Goal: Task Accomplishment & Management: Complete application form

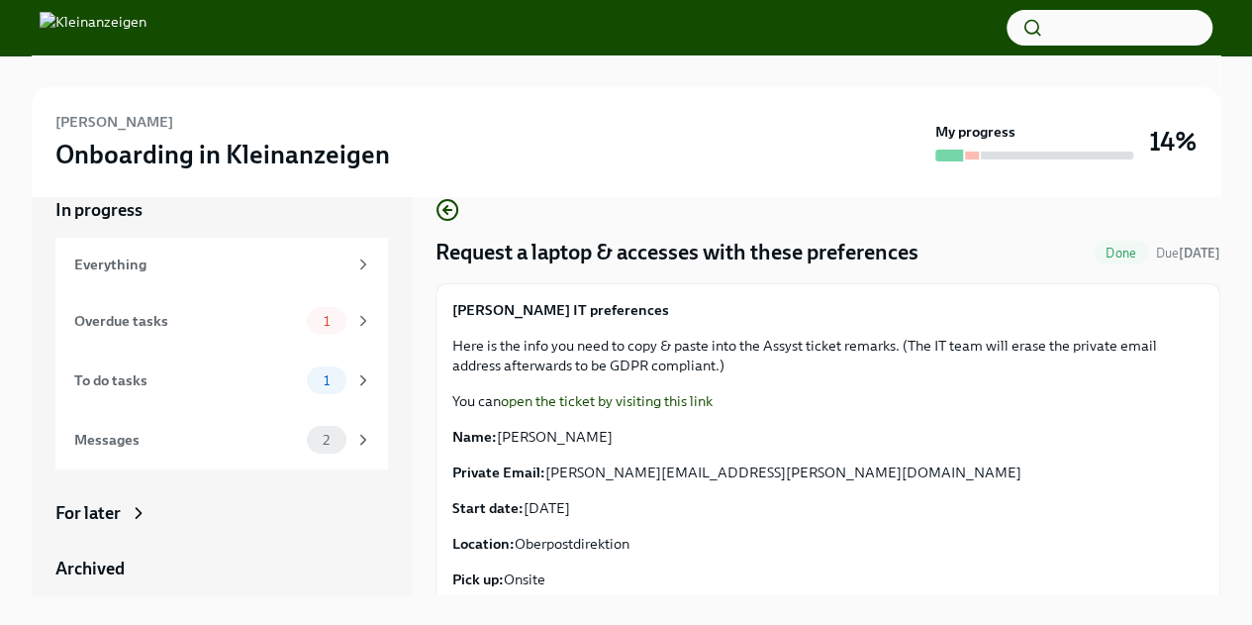
scroll to position [55, 0]
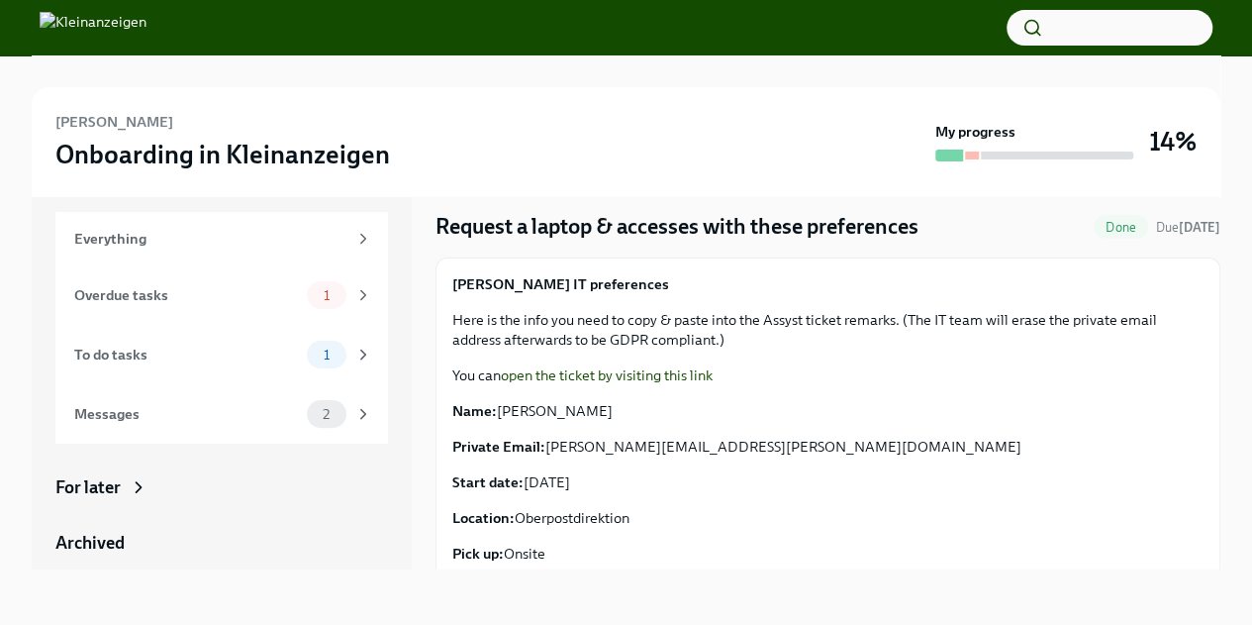
click at [694, 373] on link "open the ticket by visiting this link" at bounding box center [607, 375] width 212 height 18
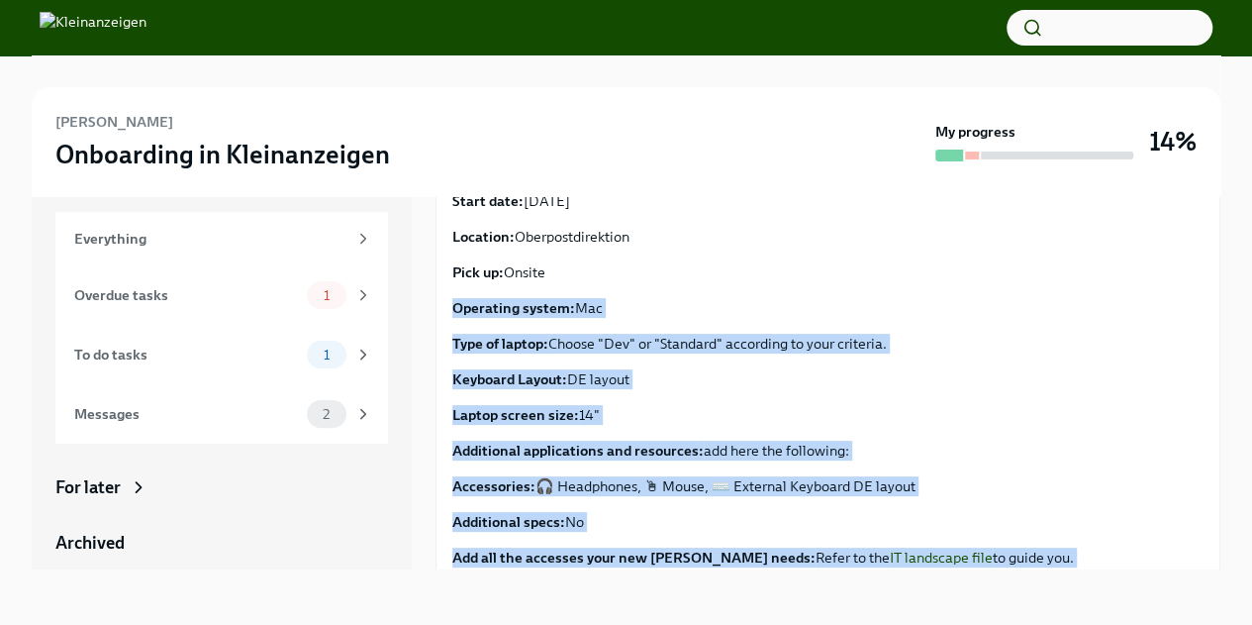
scroll to position [586, 0]
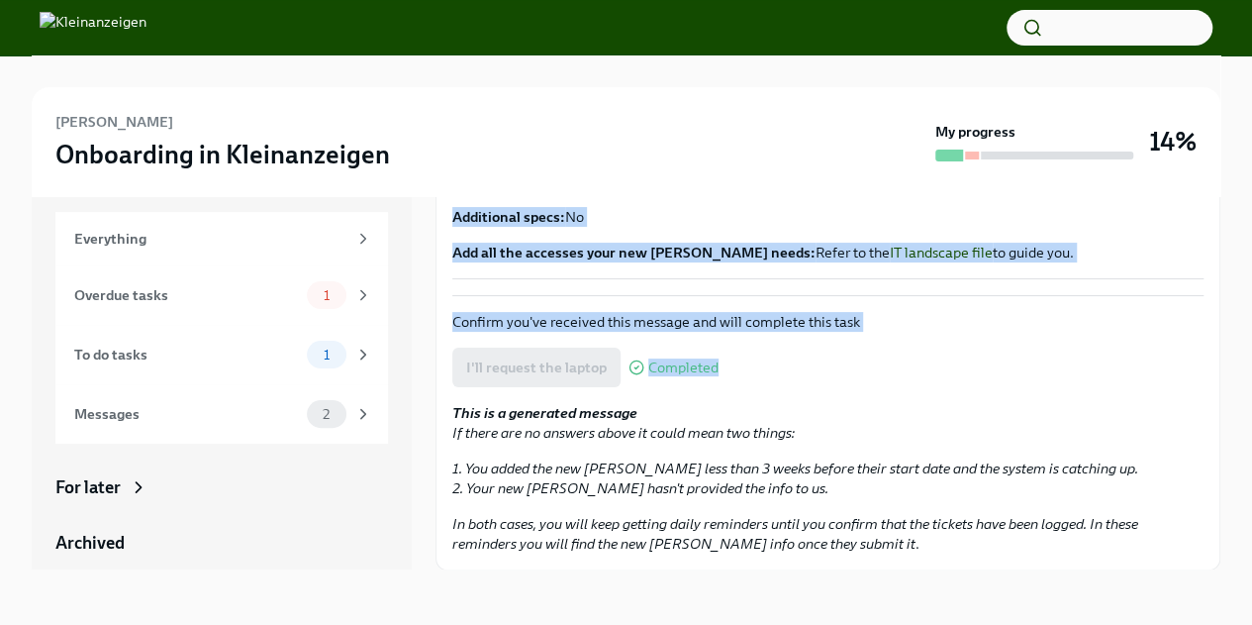
drag, startPoint x: 451, startPoint y: 390, endPoint x: 871, endPoint y: 236, distance: 447.2
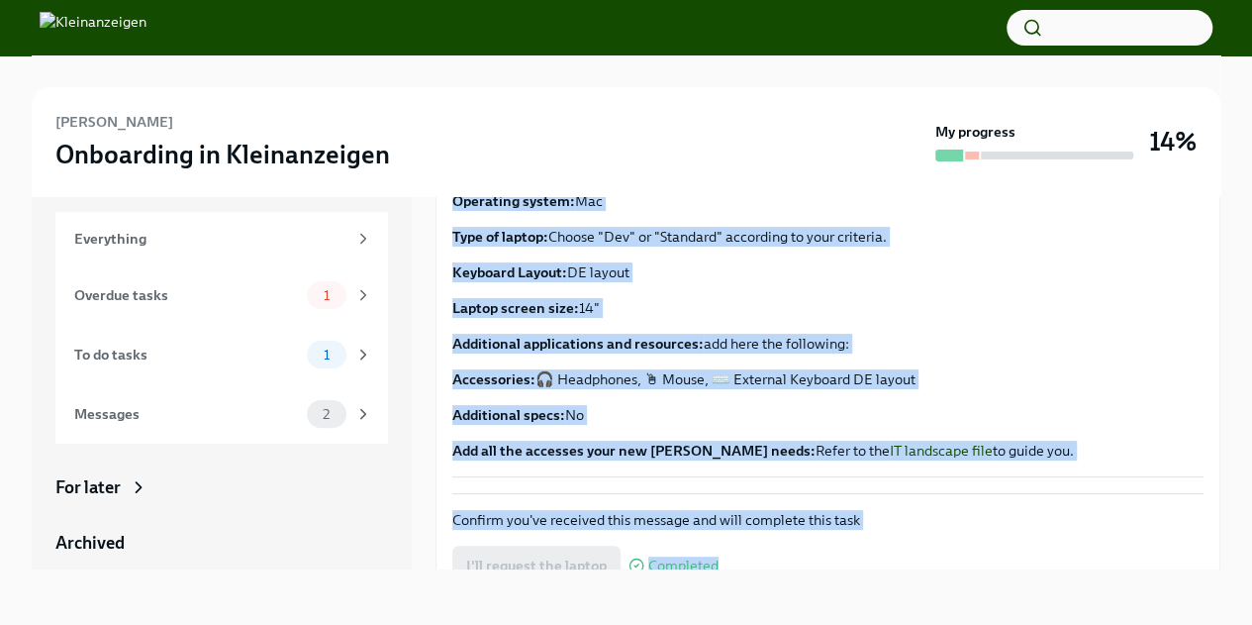
click at [879, 327] on div "[PERSON_NAME] IT preferences Here is the info you need to copy & paste into the…" at bounding box center [827, 181] width 751 height 591
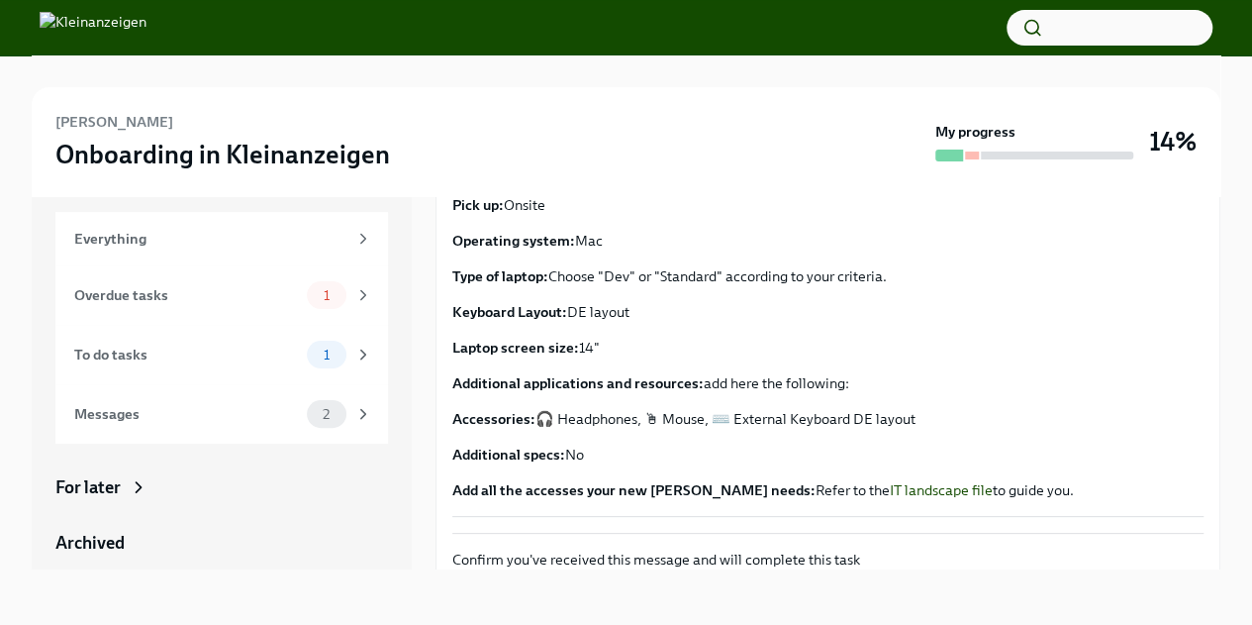
scroll to position [289, 0]
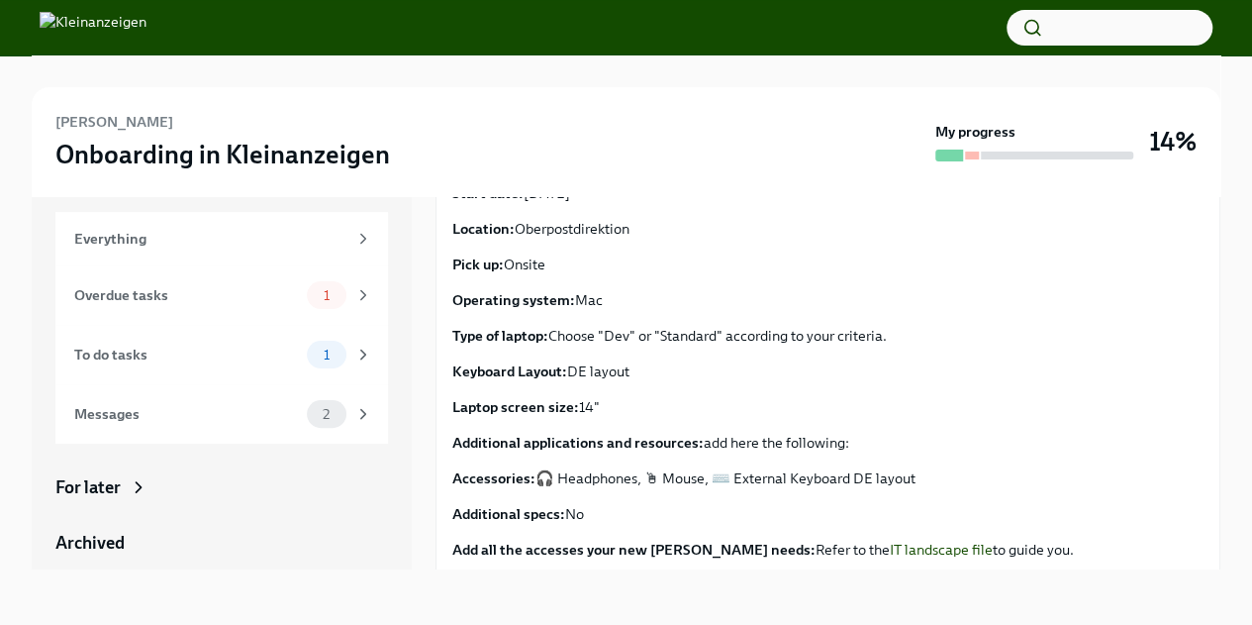
drag, startPoint x: 936, startPoint y: 482, endPoint x: 439, endPoint y: 295, distance: 530.9
click at [439, 295] on div "[PERSON_NAME] IT preferences Here is the info you need to copy & paste into the…" at bounding box center [828, 417] width 785 height 899
copy div "Operating system: Mac Type of laptop: Choose "Dev" or "Standard" according to y…"
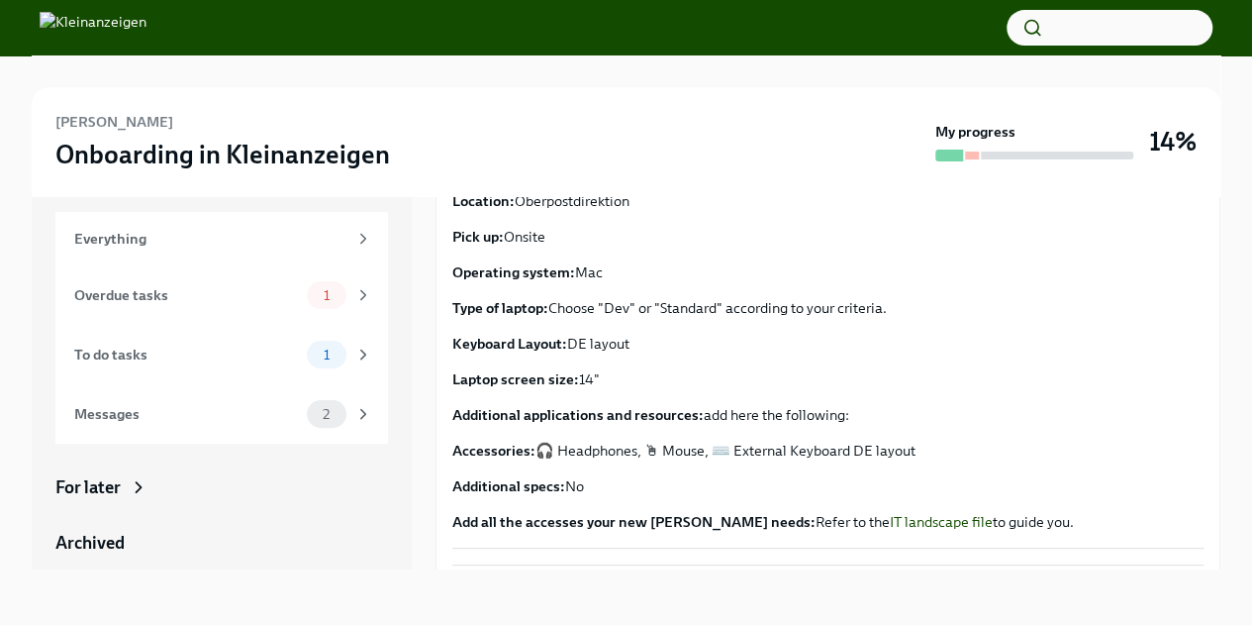
scroll to position [586, 0]
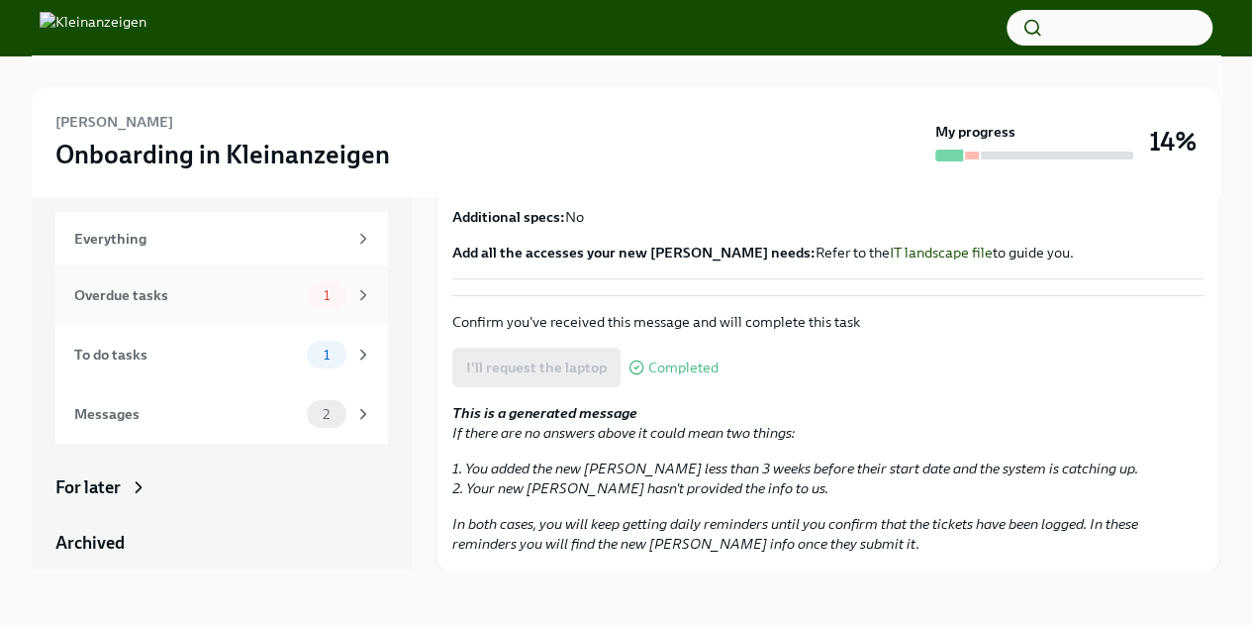
click at [208, 306] on div "Overdue tasks 1" at bounding box center [223, 295] width 298 height 28
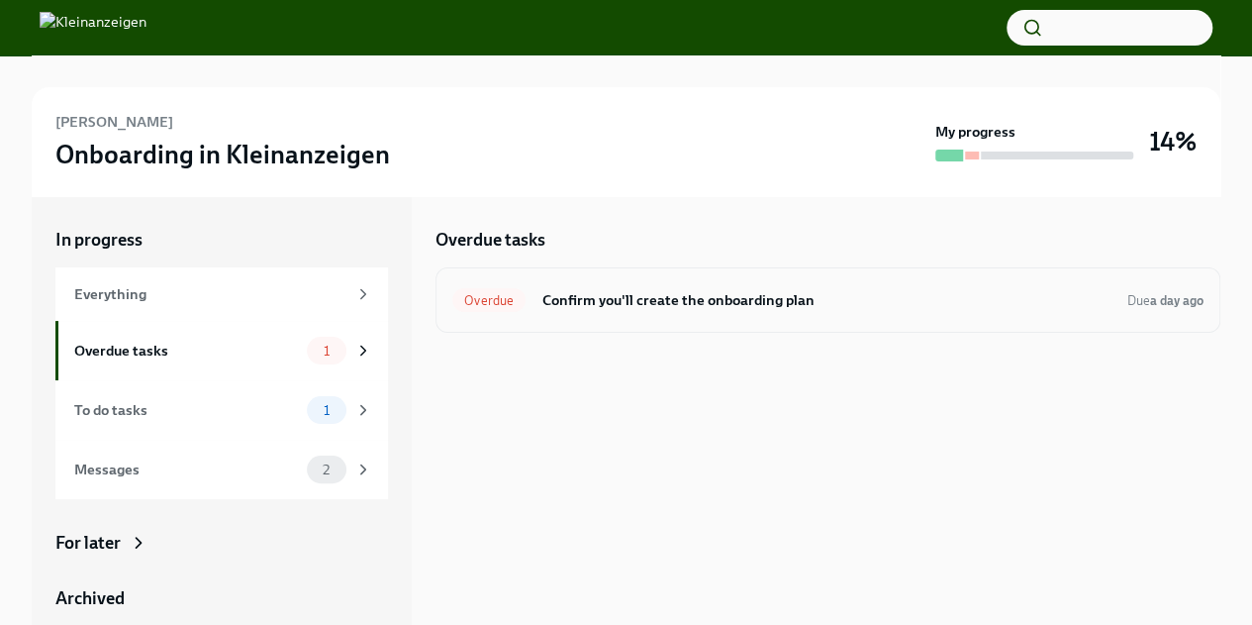
click at [760, 302] on h6 "Confirm you'll create the onboarding plan" at bounding box center [826, 300] width 570 height 22
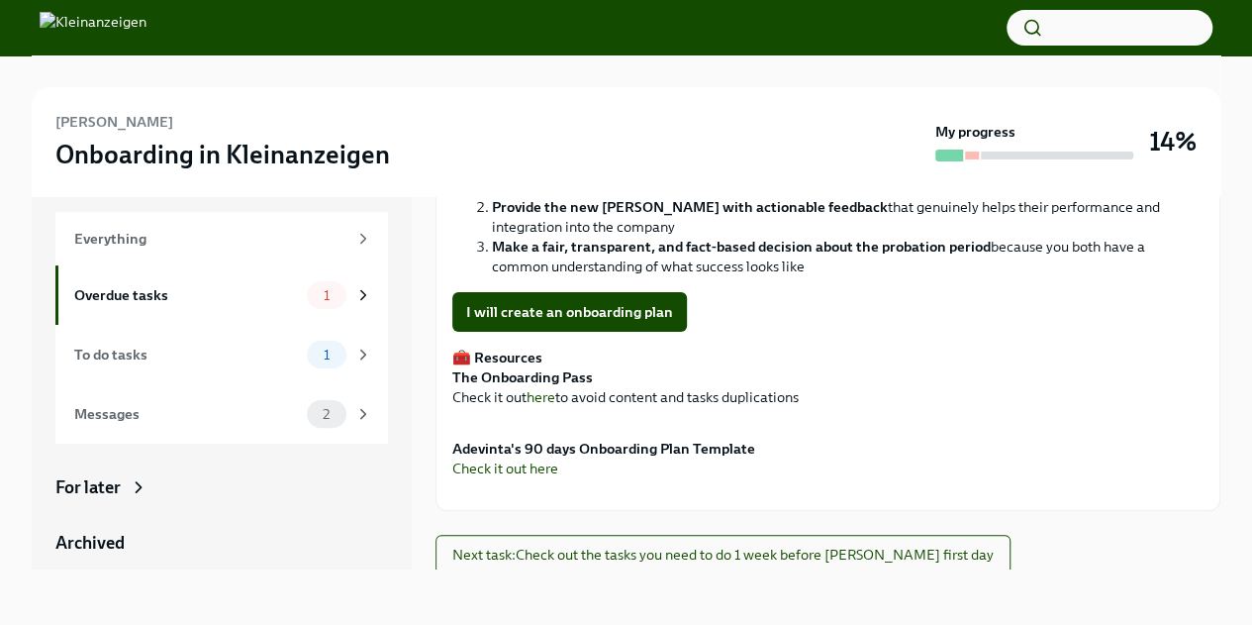
scroll to position [206, 0]
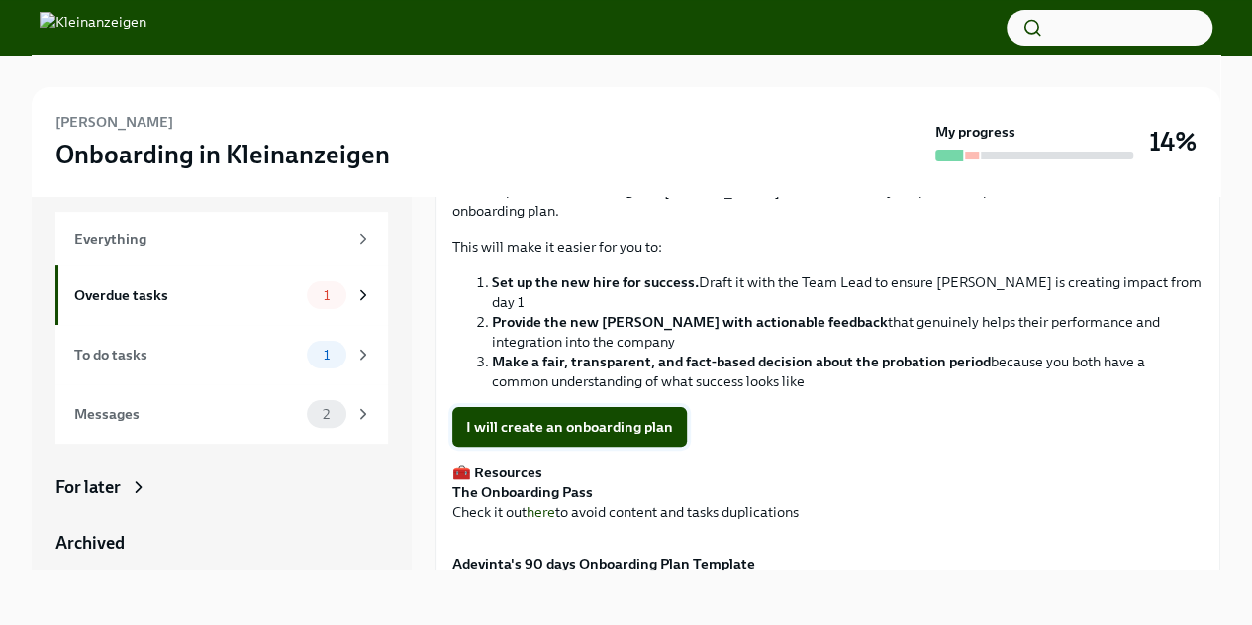
click at [603, 417] on span "I will create an onboarding plan" at bounding box center [569, 427] width 207 height 20
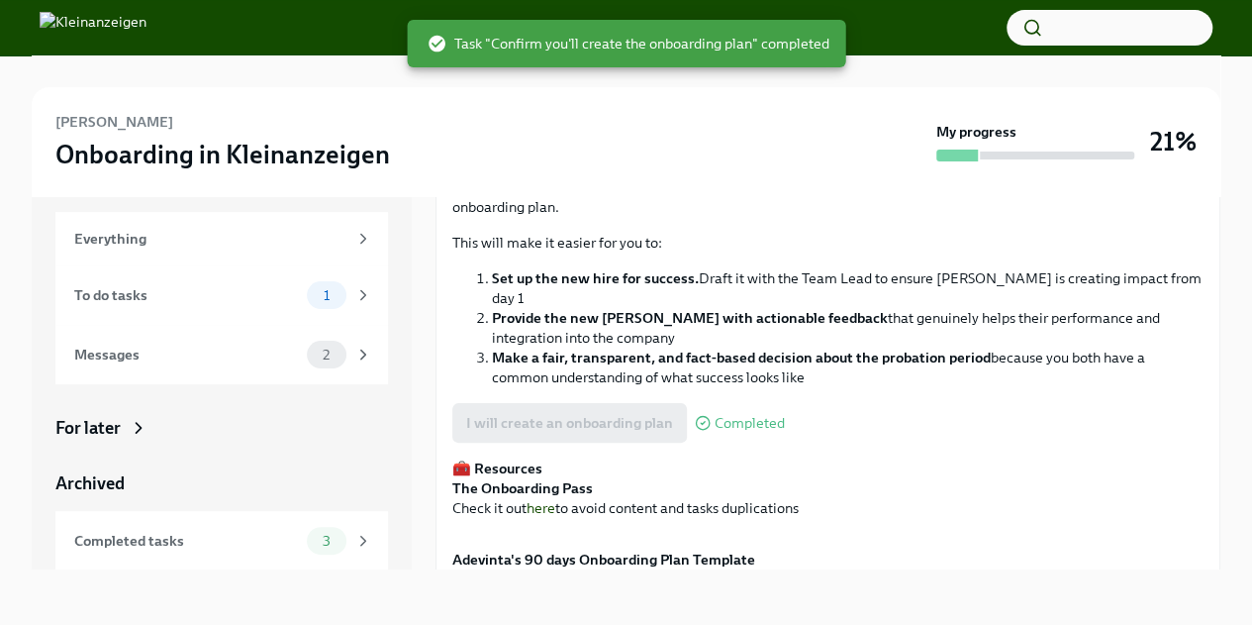
scroll to position [594, 0]
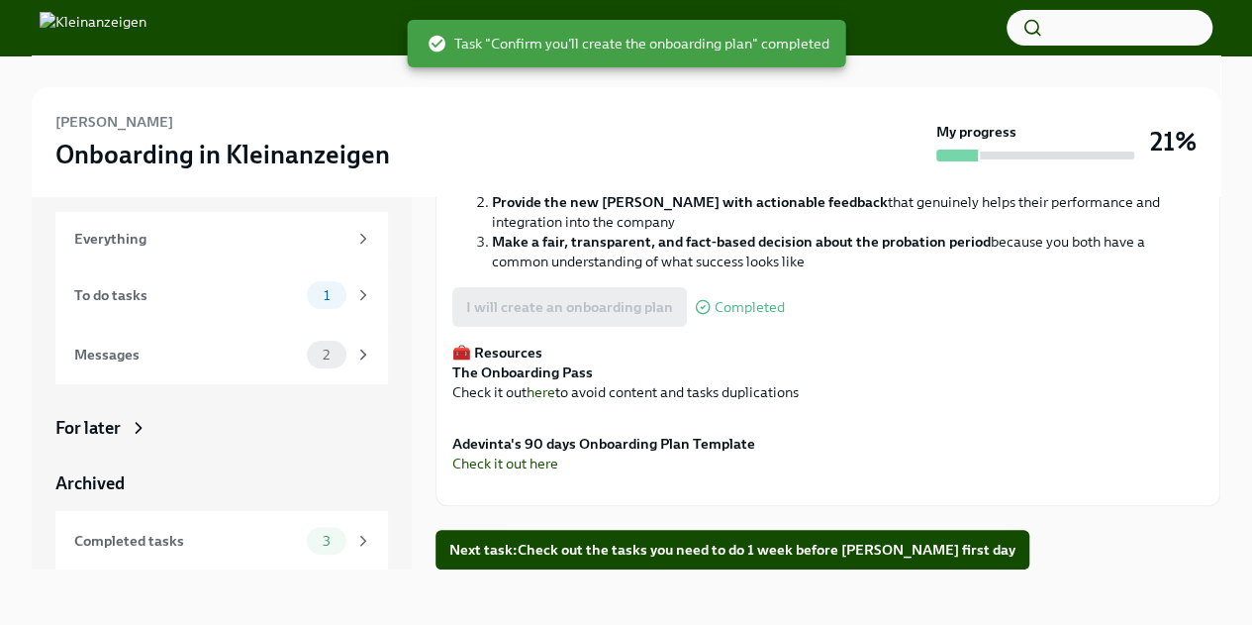
click at [699, 418] on button "Zoom image" at bounding box center [827, 418] width 751 height 0
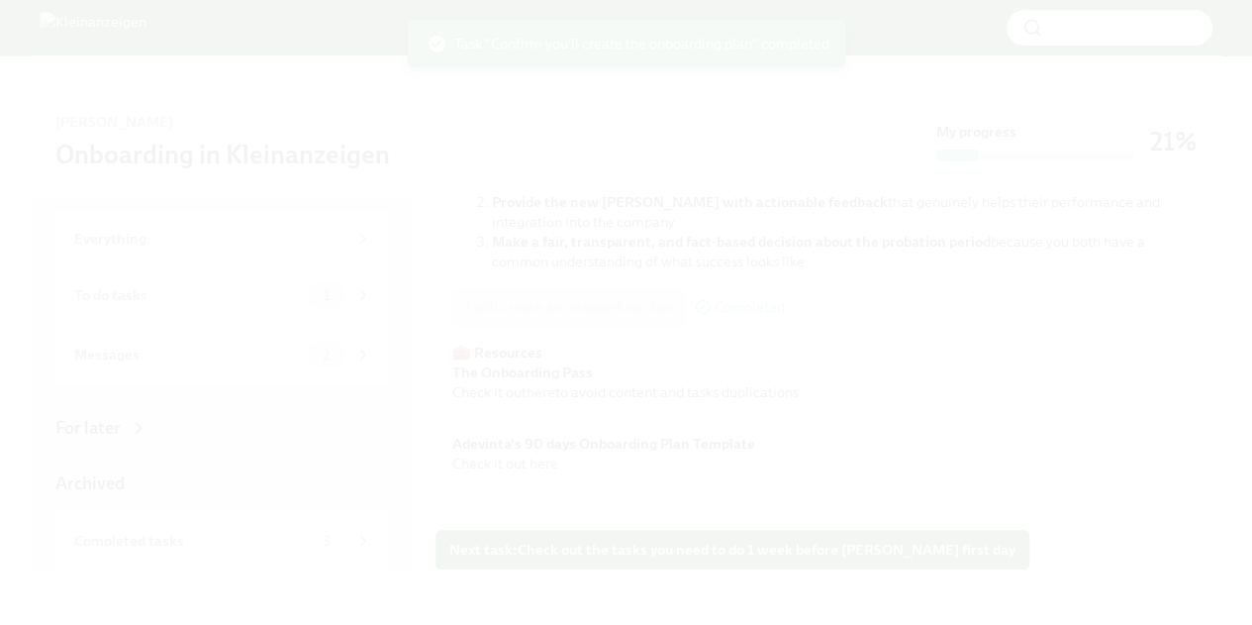
click at [686, 323] on button "Unzoom image" at bounding box center [626, 312] width 1252 height 625
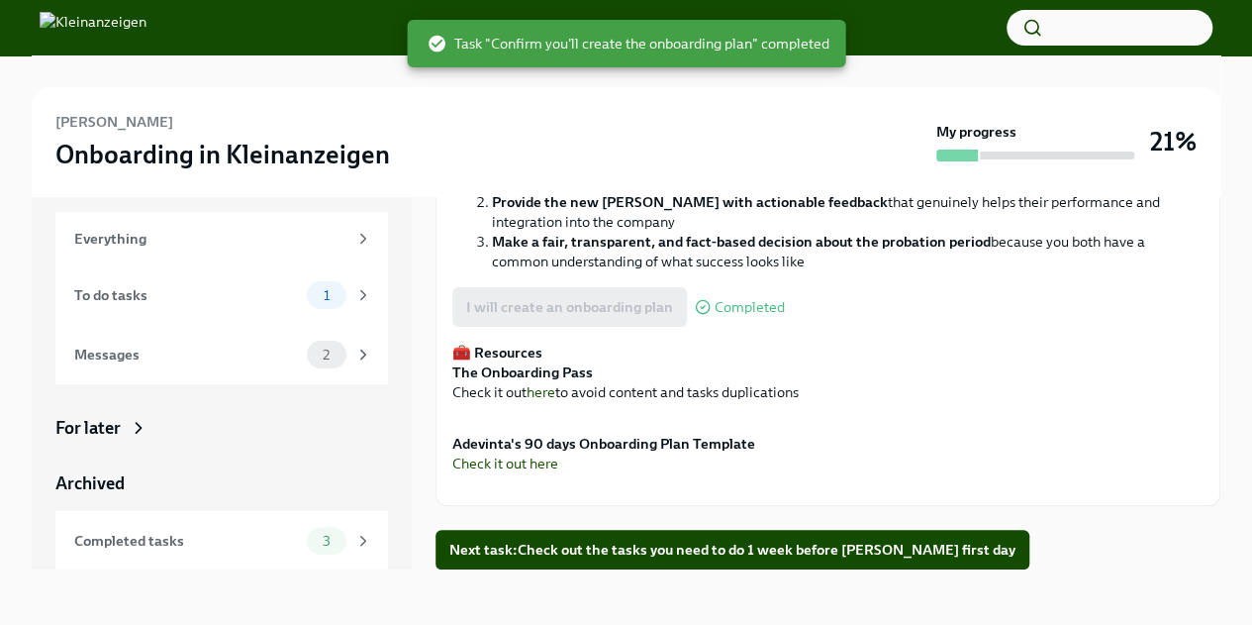
scroll to position [801, 0]
click at [505, 454] on link "Check it out here" at bounding box center [505, 463] width 106 height 18
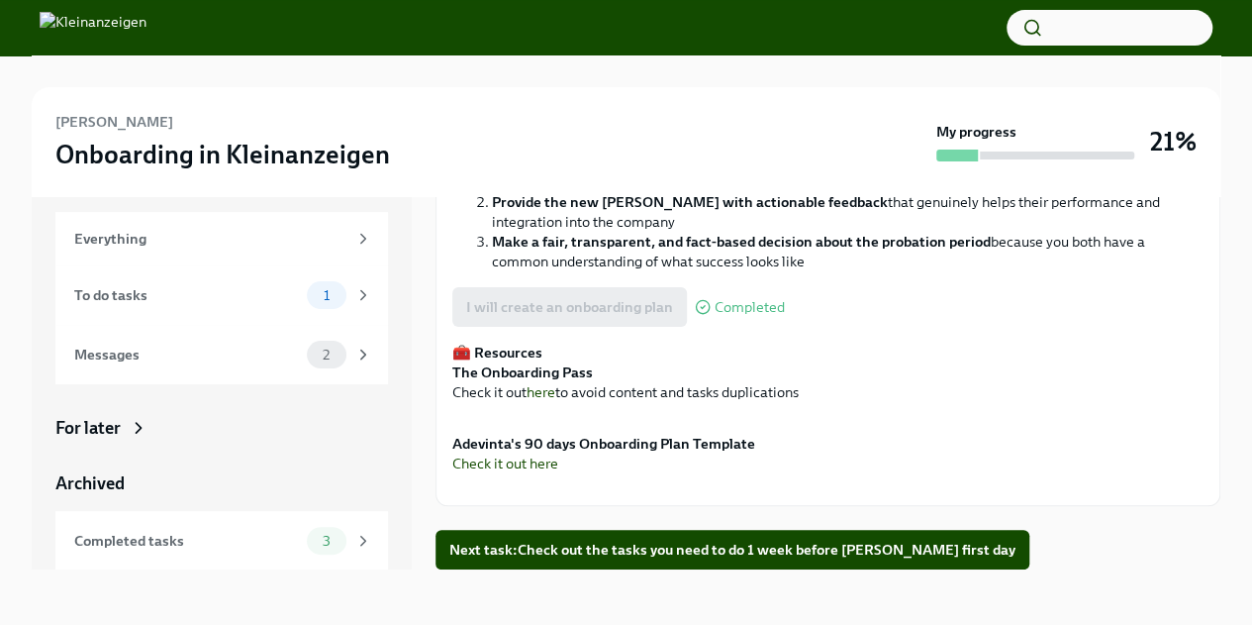
scroll to position [999, 0]
click at [729, 542] on span "Next task : Check out the tasks you need to do 1 week before [PERSON_NAME] firs…" at bounding box center [732, 549] width 566 height 20
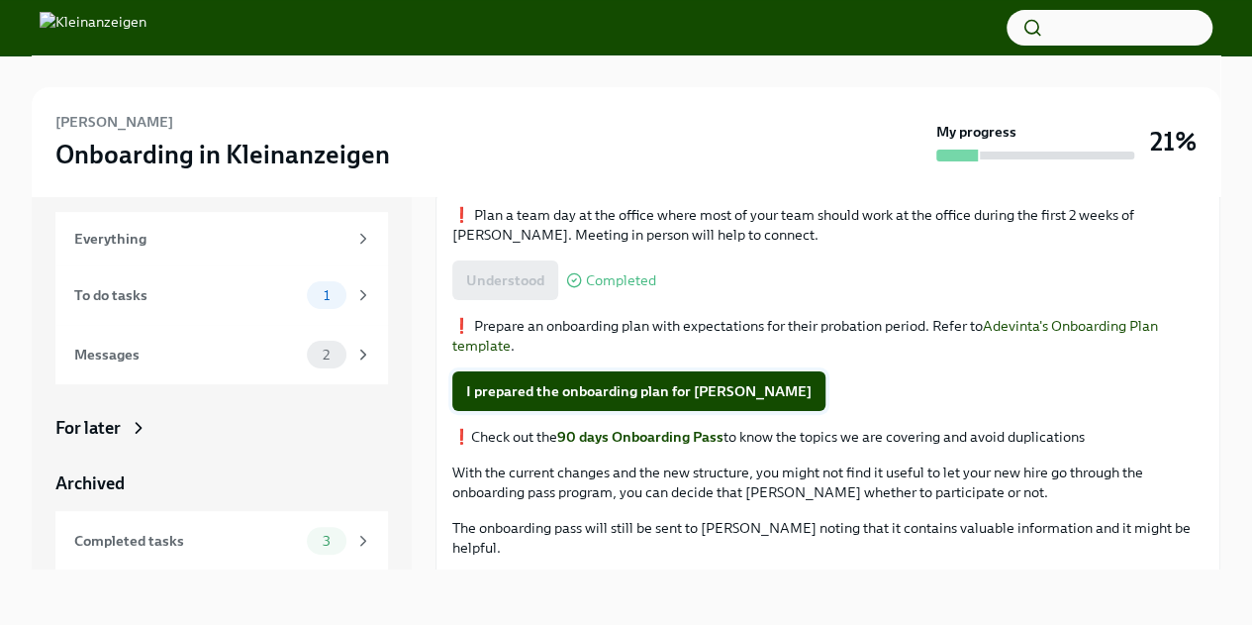
scroll to position [297, 0]
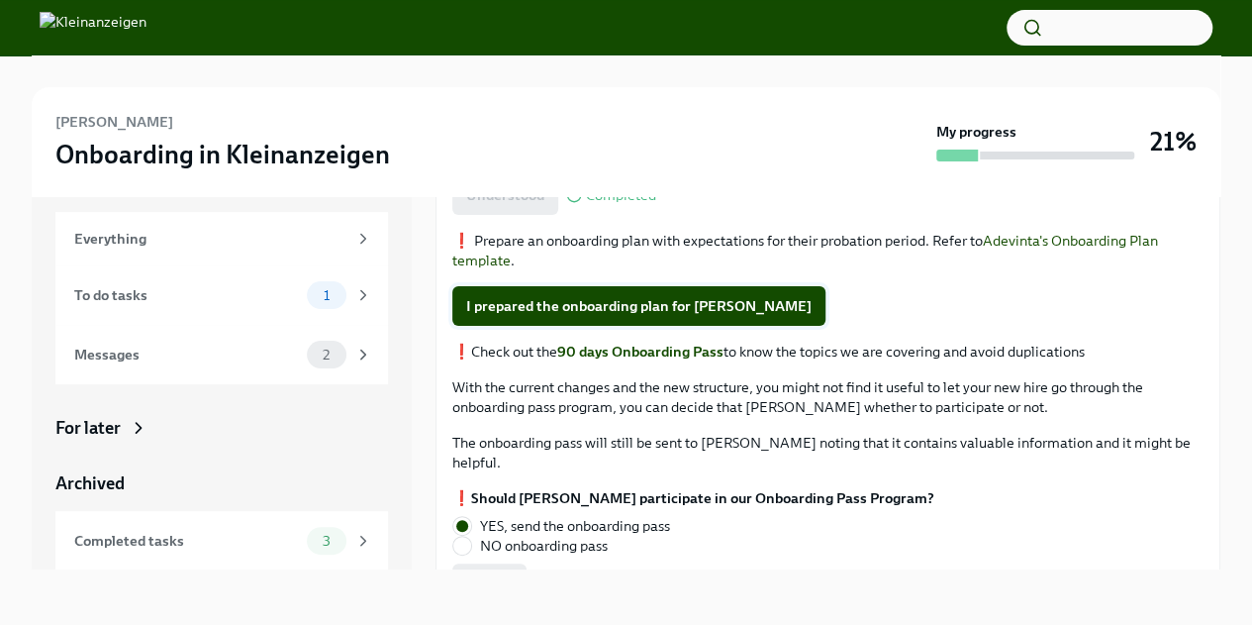
click at [638, 309] on span "I prepared the onboarding plan for [PERSON_NAME]" at bounding box center [638, 306] width 345 height 20
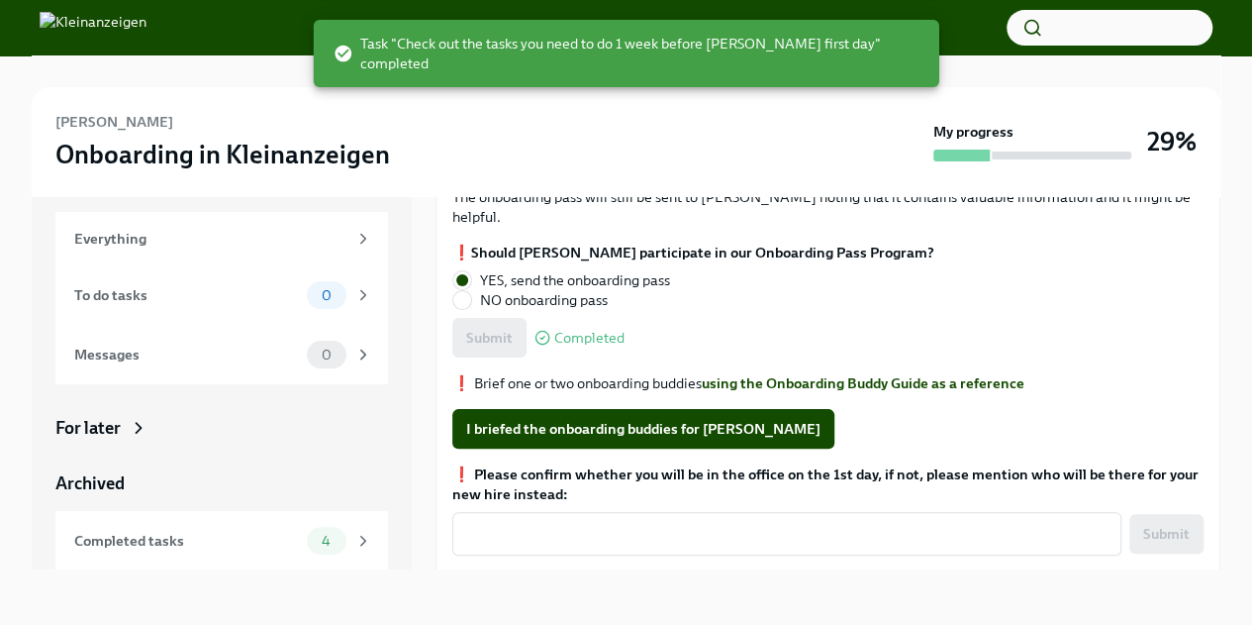
scroll to position [601, 0]
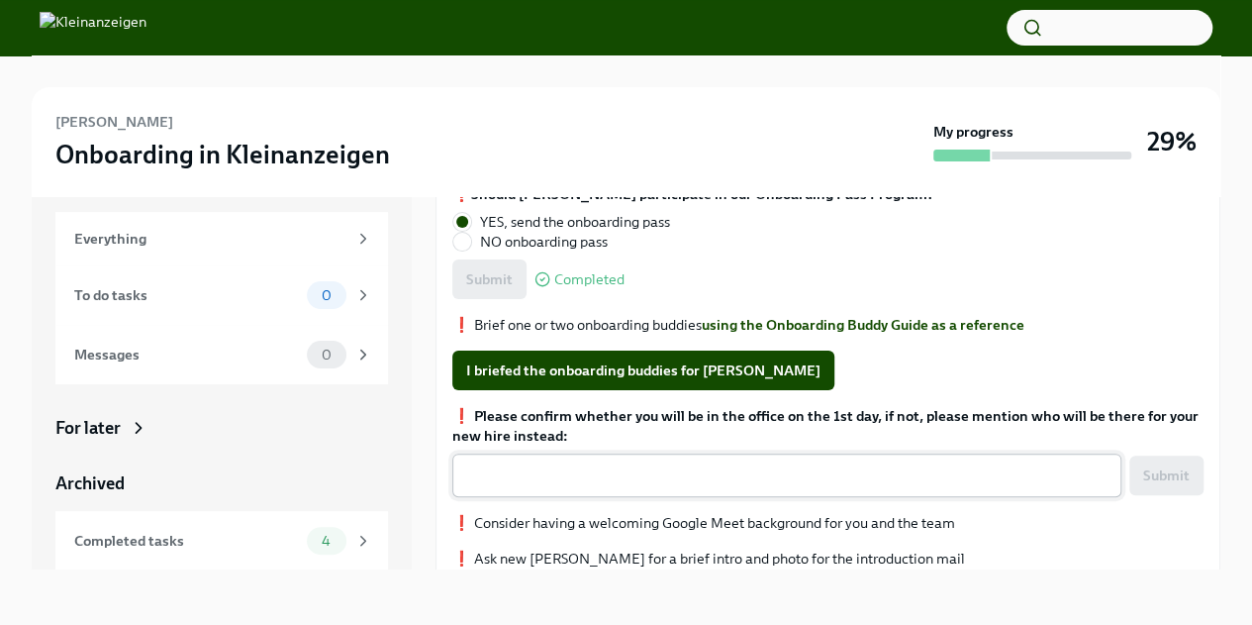
click at [746, 463] on textarea "❗️ Please confirm whether you will be in the office on the 1st day, if not, ple…" at bounding box center [786, 475] width 645 height 24
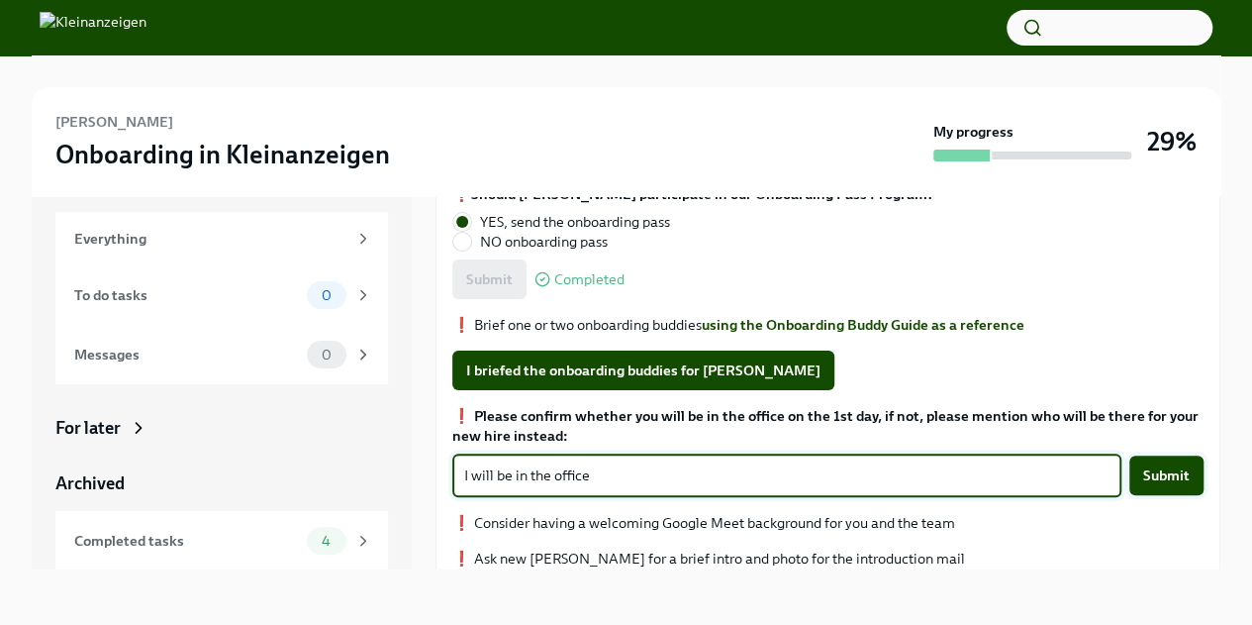
type textarea "I will be in the office"
click at [1149, 465] on span "Submit" at bounding box center [1166, 475] width 47 height 20
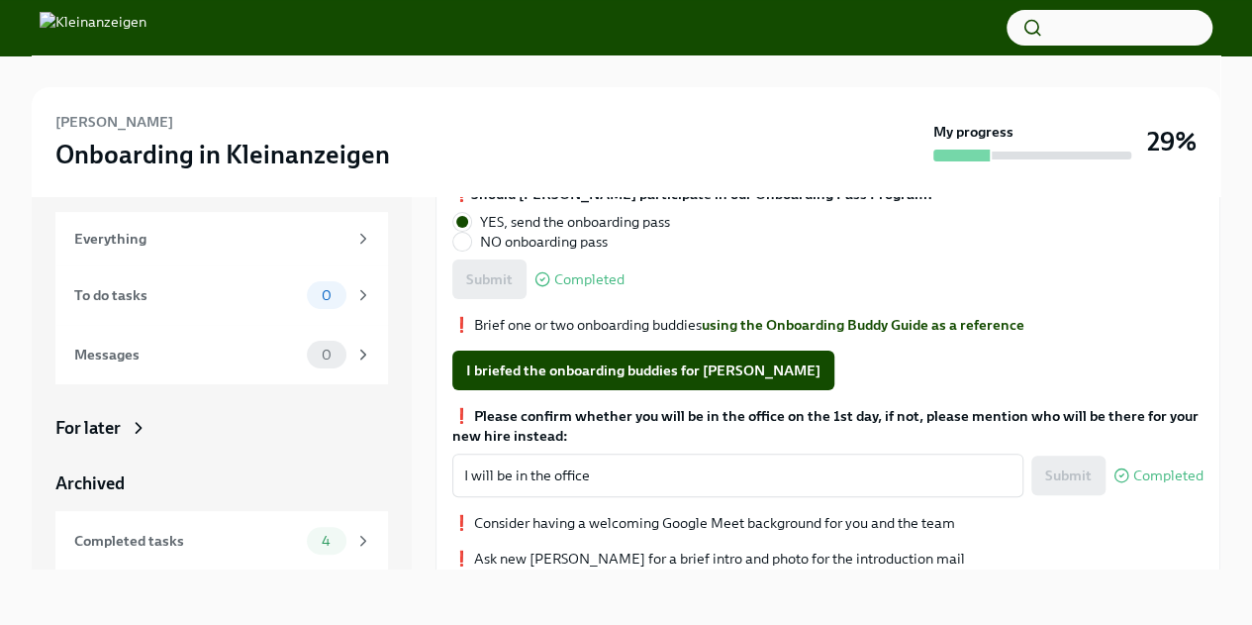
click at [421, 82] on div at bounding box center [626, 71] width 1189 height 32
